Goal: Transaction & Acquisition: Purchase product/service

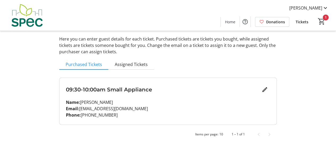
scroll to position [53, 0]
click at [269, 133] on span "Next page" at bounding box center [269, 134] width 11 height 11
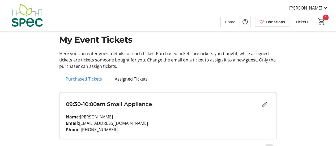
scroll to position [0, 0]
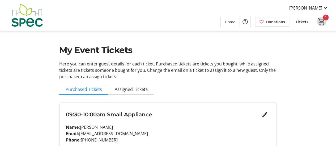
click at [319, 18] on mat-icon "1" at bounding box center [322, 22] width 8 height 8
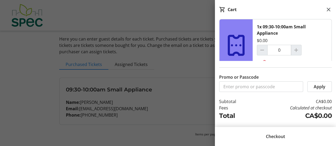
scroll to position [27, 0]
click at [328, 8] on mat-icon at bounding box center [328, 9] width 6 height 6
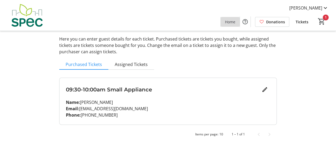
click at [225, 22] on span "Home" at bounding box center [230, 22] width 10 height 6
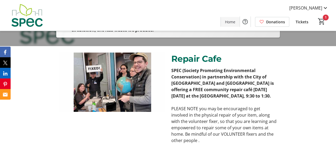
scroll to position [133, 0]
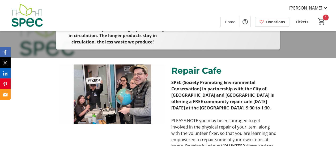
click at [204, 27] on span "Tickets" at bounding box center [206, 23] width 14 height 6
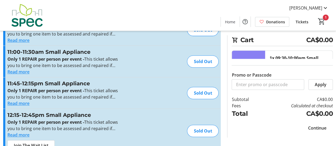
scroll to position [1050, 0]
